Goal: Task Accomplishment & Management: Manage account settings

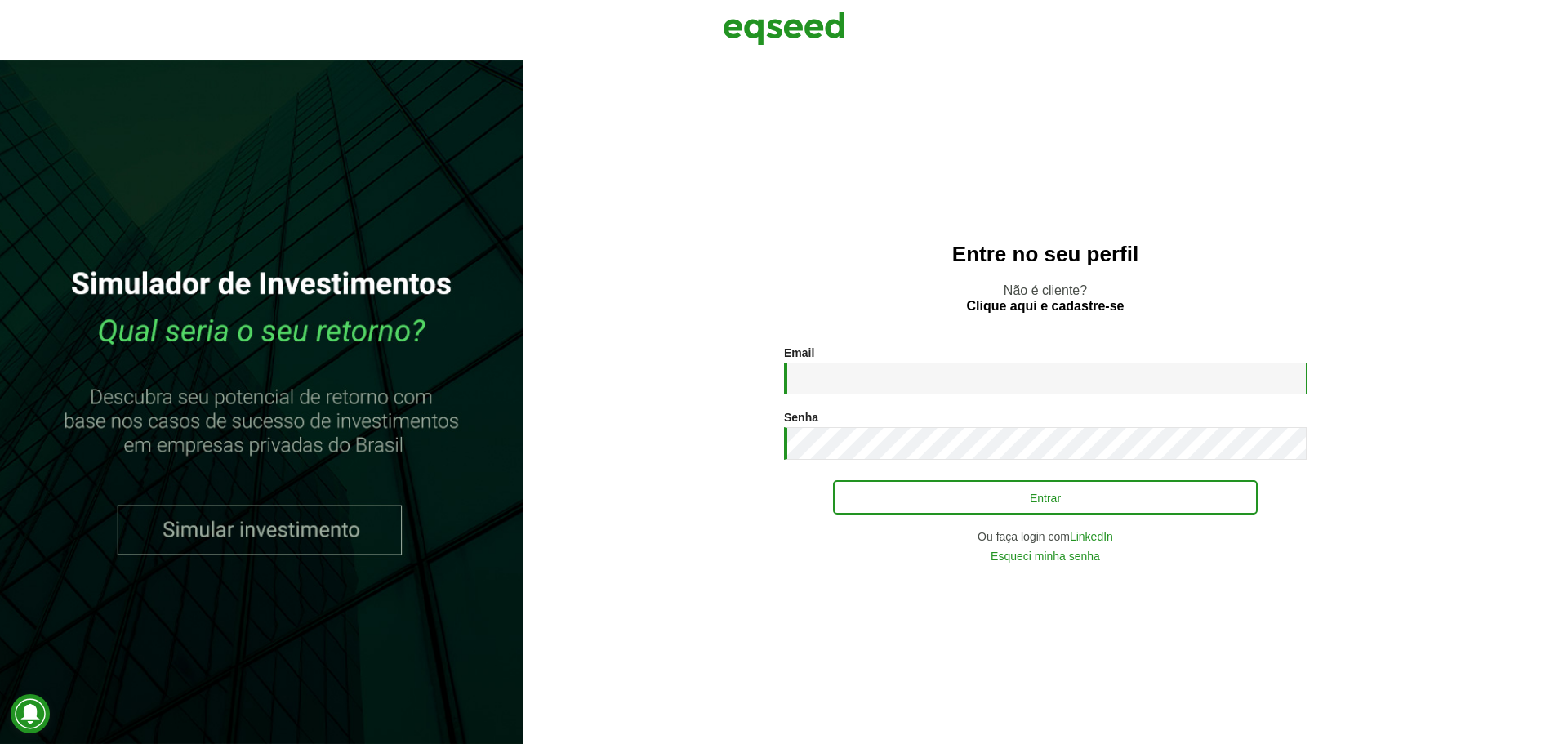
type input "**********"
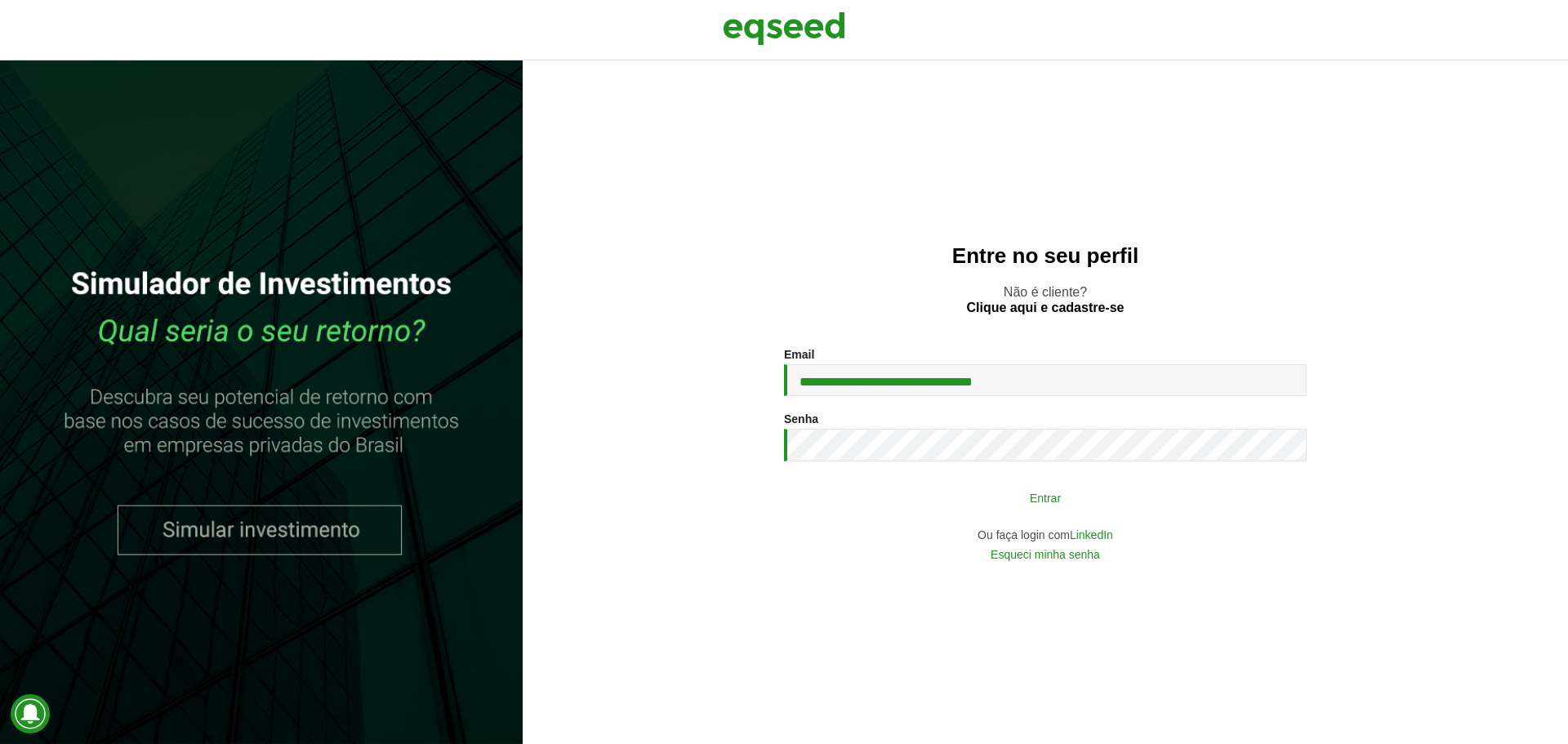
click at [1141, 490] on button "Entrar" at bounding box center [1045, 497] width 425 height 31
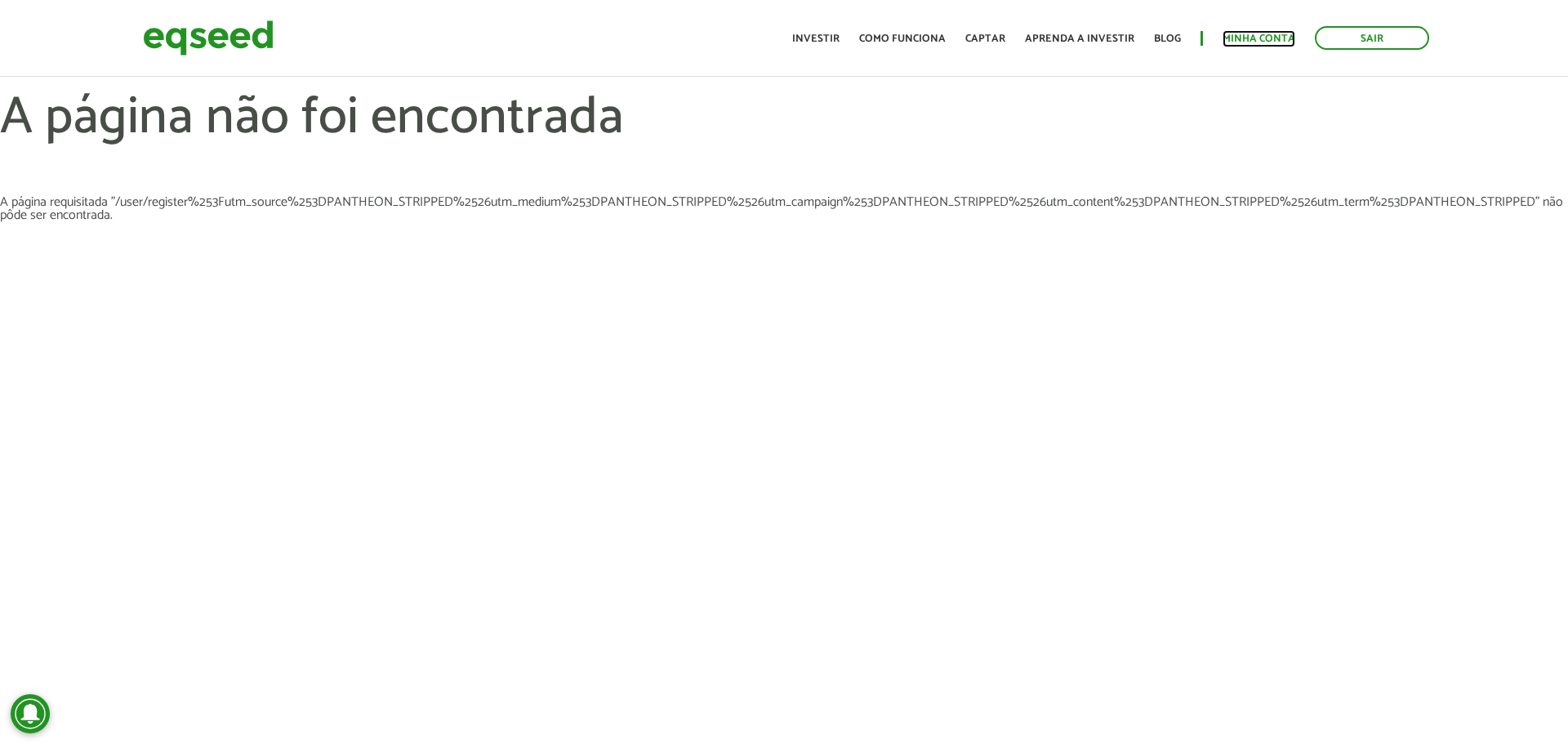
click at [1252, 40] on link "Minha conta" at bounding box center [1259, 39] width 73 height 11
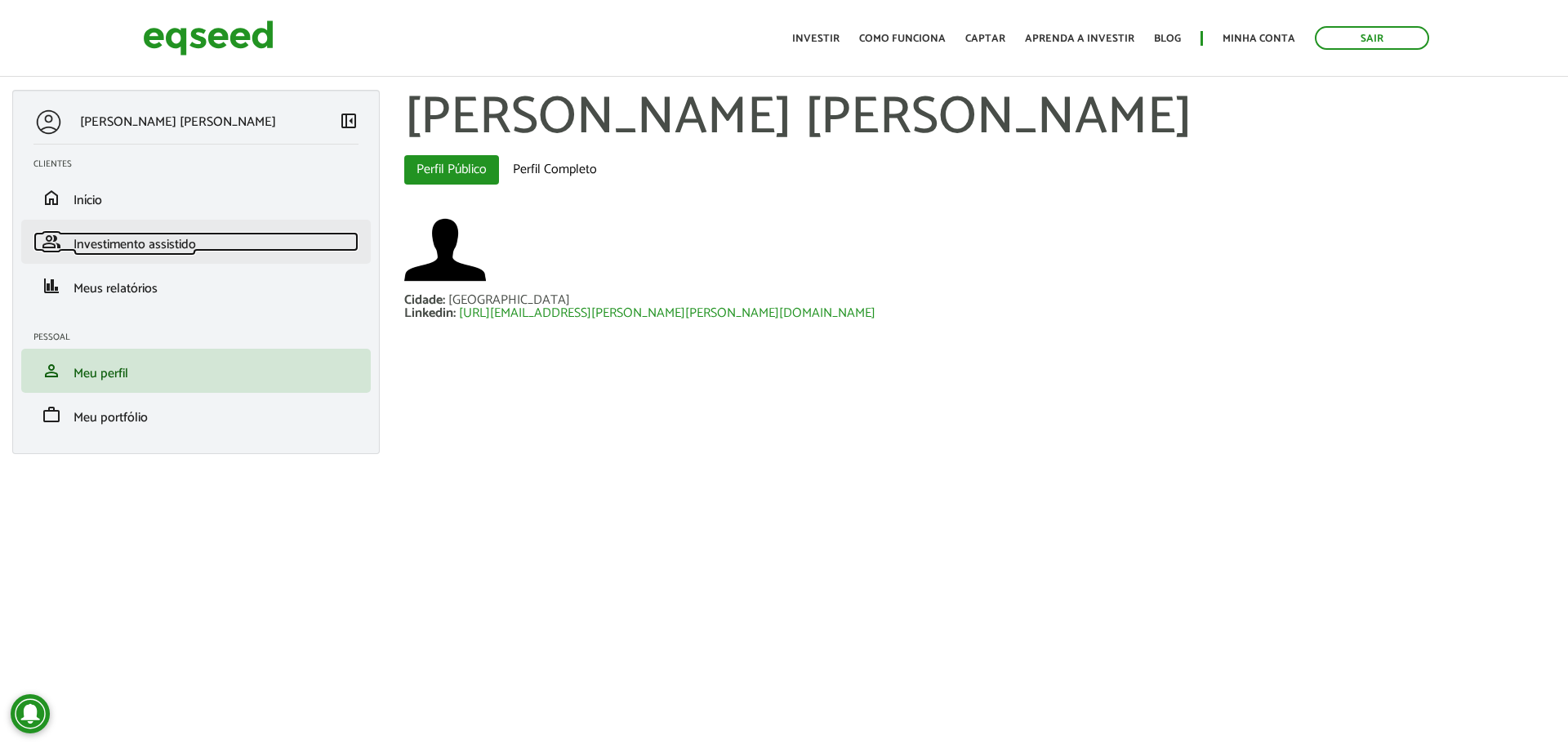
click at [138, 247] on span "Investimento assistido" at bounding box center [135, 245] width 122 height 22
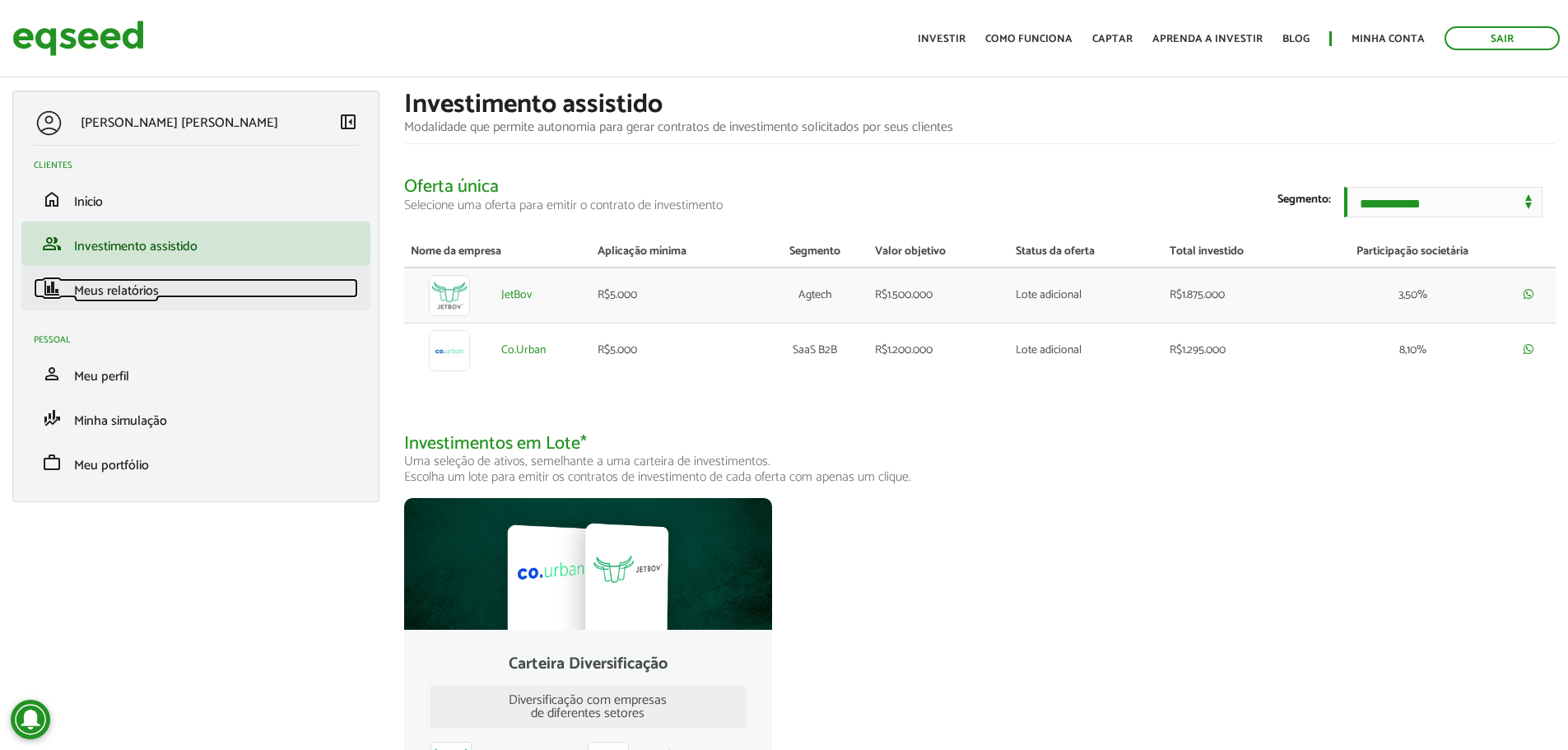
click at [111, 302] on span "Meus relatórios" at bounding box center [117, 291] width 84 height 22
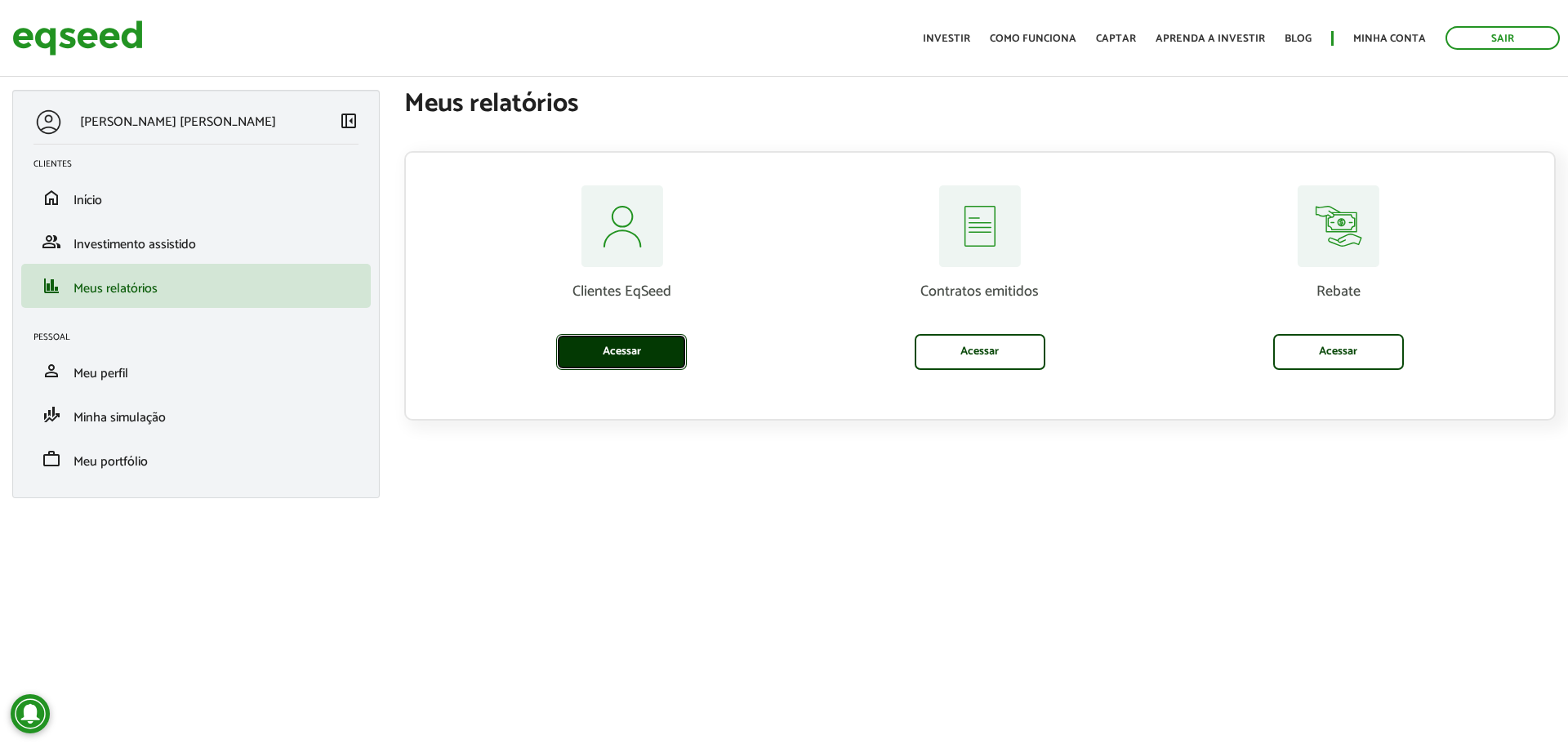
click at [635, 348] on link "Acessar" at bounding box center [622, 352] width 131 height 36
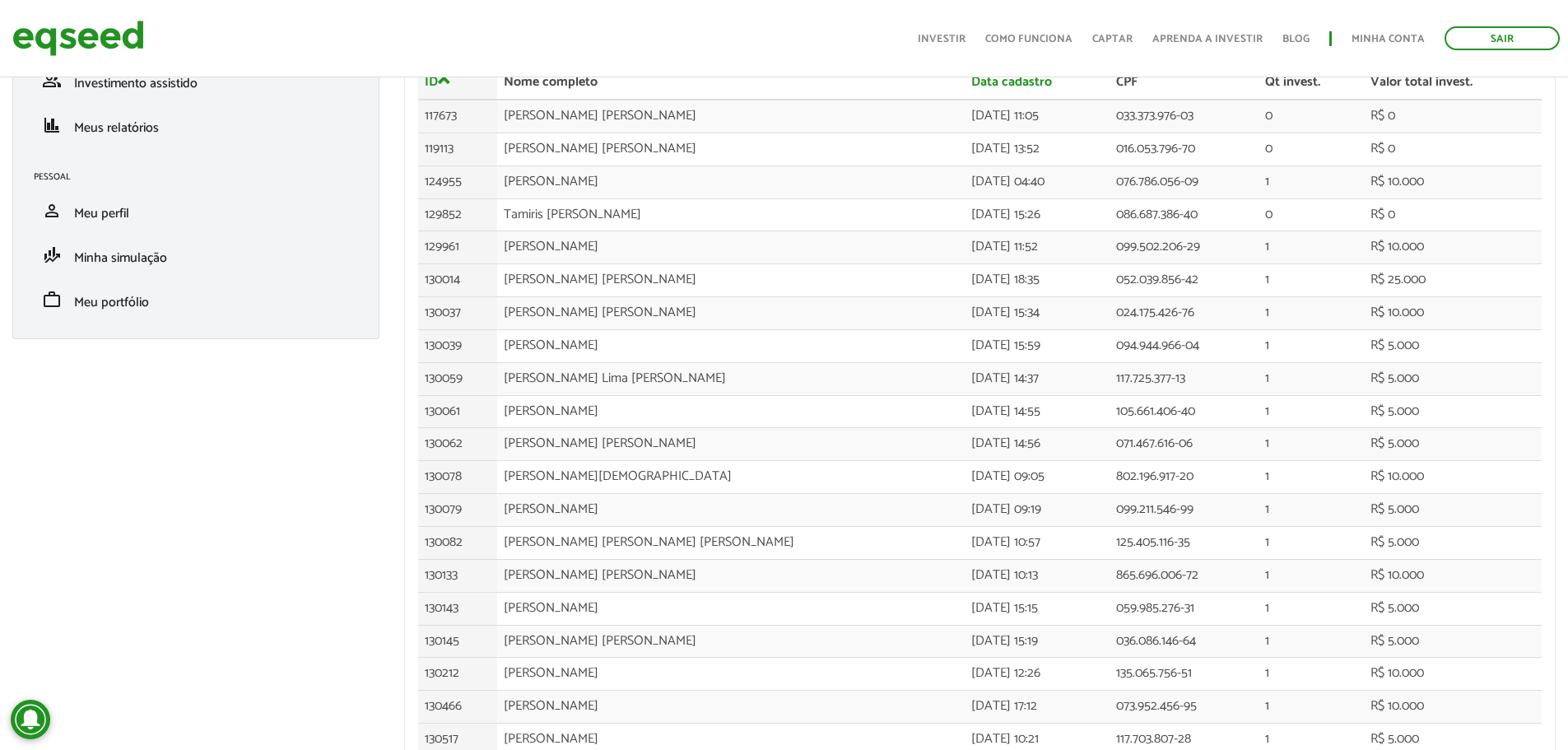
scroll to position [165, 0]
click at [147, 307] on span "Meu portfólio" at bounding box center [111, 301] width 75 height 22
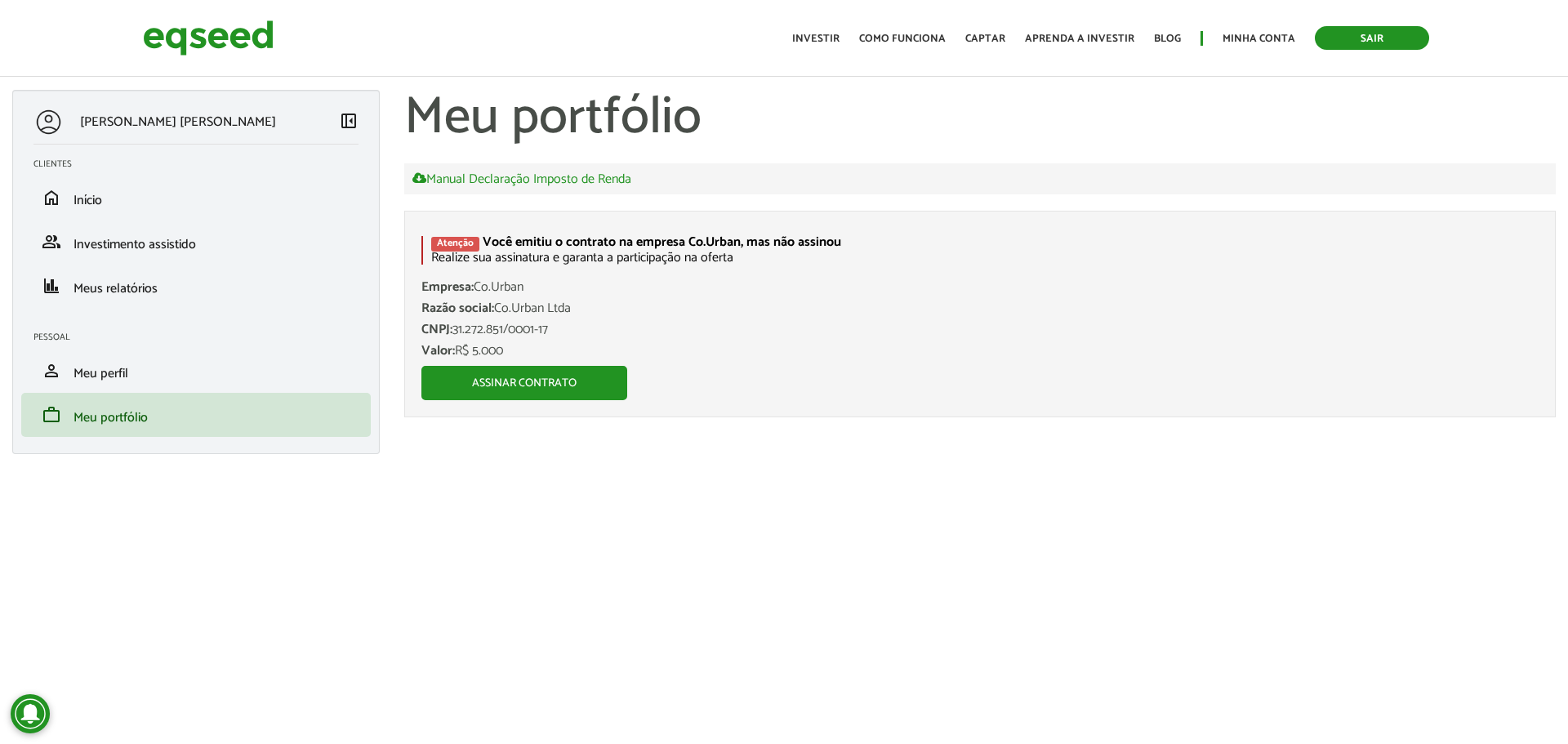
click at [1387, 34] on link "Sair" at bounding box center [1372, 38] width 114 height 23
